Goal: Check status: Check status

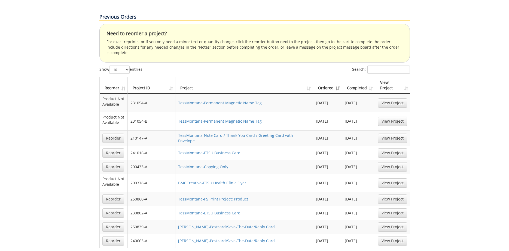
scroll to position [334, 0]
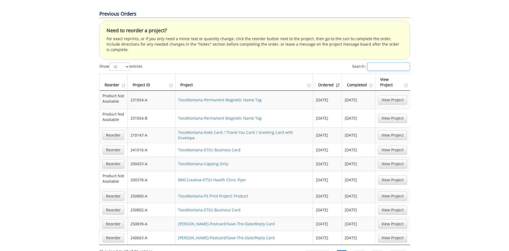
click at [374, 62] on input "Search:" at bounding box center [389, 66] width 43 height 8
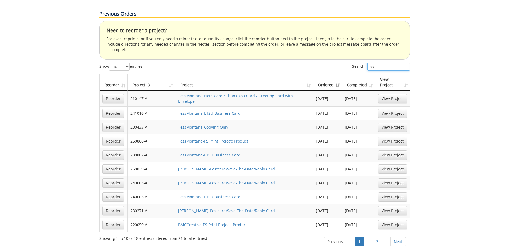
type input "d"
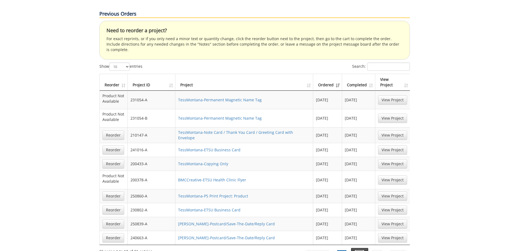
click at [361, 250] on link "2" at bounding box center [359, 254] width 9 height 9
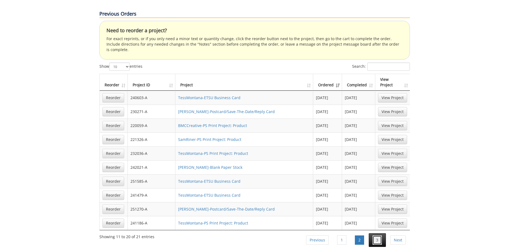
click at [379, 235] on link "3" at bounding box center [377, 239] width 9 height 9
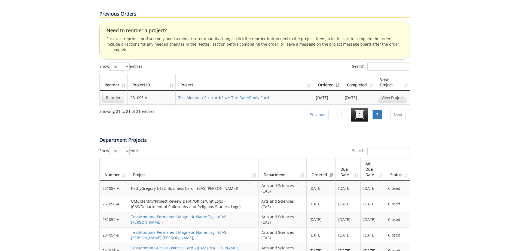
click at [356, 110] on link "2" at bounding box center [359, 114] width 9 height 9
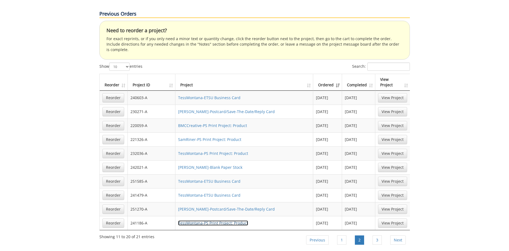
click at [240, 220] on link "TessMontana-PS Print Project: Product" at bounding box center [213, 222] width 70 height 5
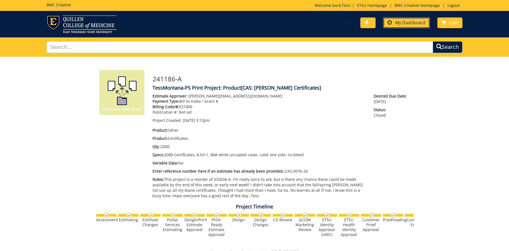
drag, startPoint x: 420, startPoint y: 21, endPoint x: 417, endPoint y: 23, distance: 3.4
click at [420, 21] on span "My Dashboard" at bounding box center [411, 23] width 30 height 6
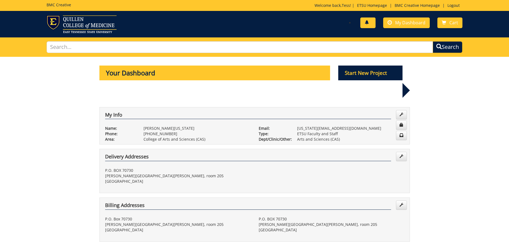
click at [372, 22] on link at bounding box center [368, 22] width 15 height 11
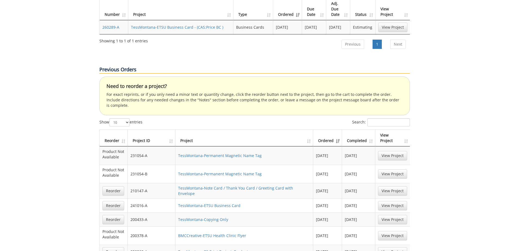
scroll to position [361, 0]
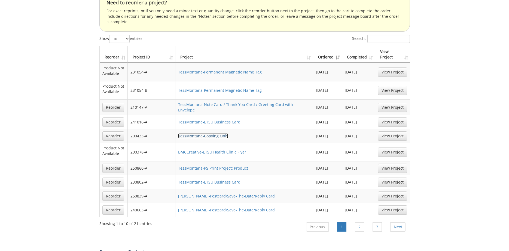
click at [210, 133] on link "TessMontana-Copying Only" at bounding box center [203, 135] width 50 height 5
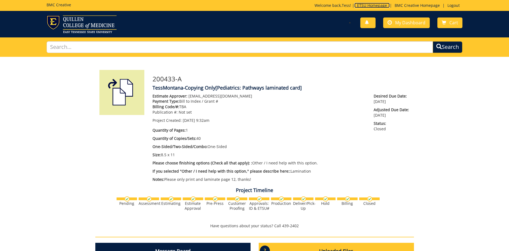
click at [375, 7] on link "ETSU Homepage" at bounding box center [372, 5] width 35 height 5
click at [112, 152] on div "Project Timeline Pending Assessment" at bounding box center [254, 156] width 327 height 150
click at [368, 23] on span at bounding box center [367, 22] width 4 height 4
click at [408, 24] on span "My Dashboard" at bounding box center [411, 23] width 30 height 6
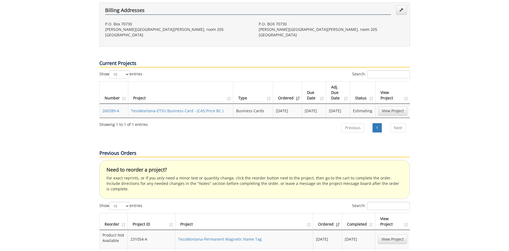
scroll to position [306, 0]
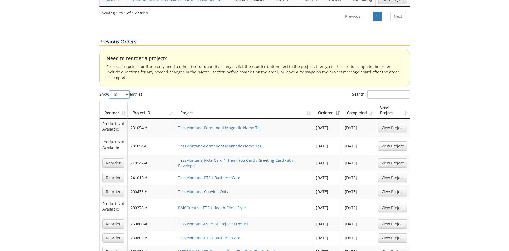
click at [109, 90] on select "10 25 50 100" at bounding box center [119, 94] width 20 height 8
select select "50"
click option "50" at bounding box center [0, 0] width 0 height 0
click at [75, 104] on div "Your Dashboard Start New Project My Info Name: Tess [US_STATE] Phone: [PHONE_NU…" at bounding box center [254, 253] width 509 height 1004
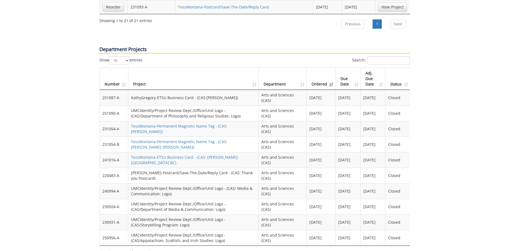
scroll to position [707, 0]
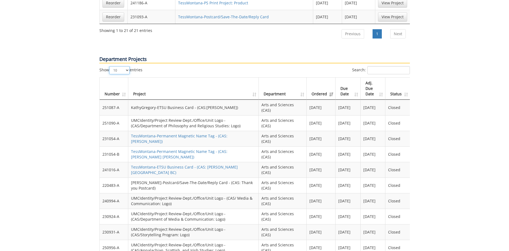
click at [109, 66] on select "10 25 50 100" at bounding box center [119, 70] width 20 height 8
select select "100"
click option "100" at bounding box center [0, 0] width 0 height 0
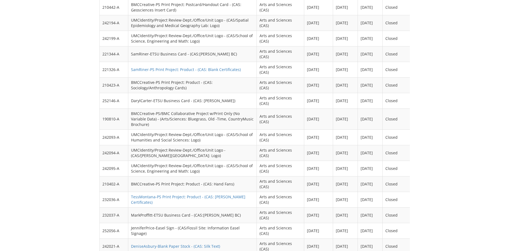
scroll to position [2125, 0]
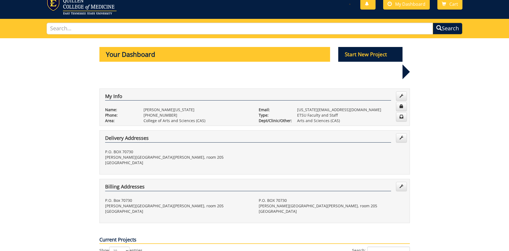
scroll to position [0, 0]
